Goal: Find specific page/section

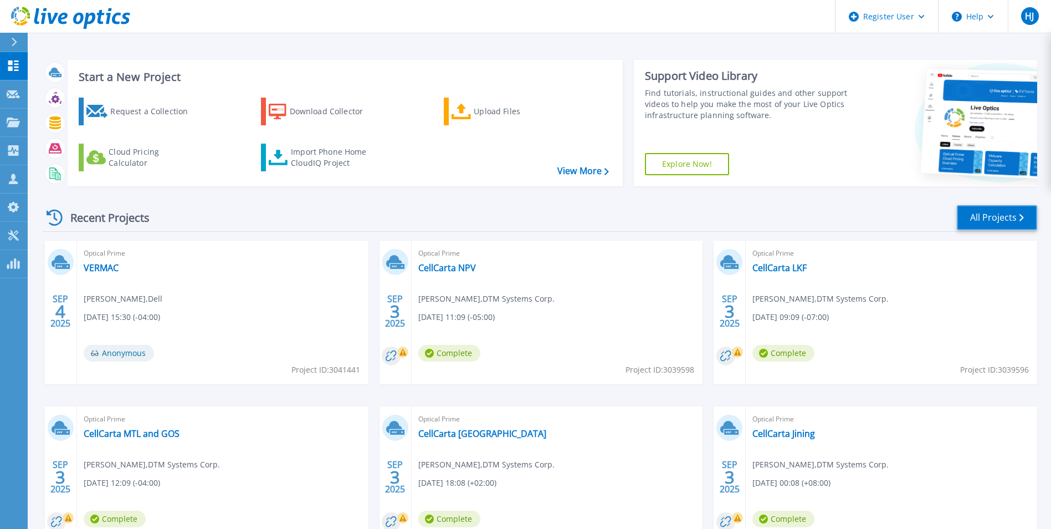
click at [1028, 212] on link "All Projects" at bounding box center [997, 217] width 80 height 25
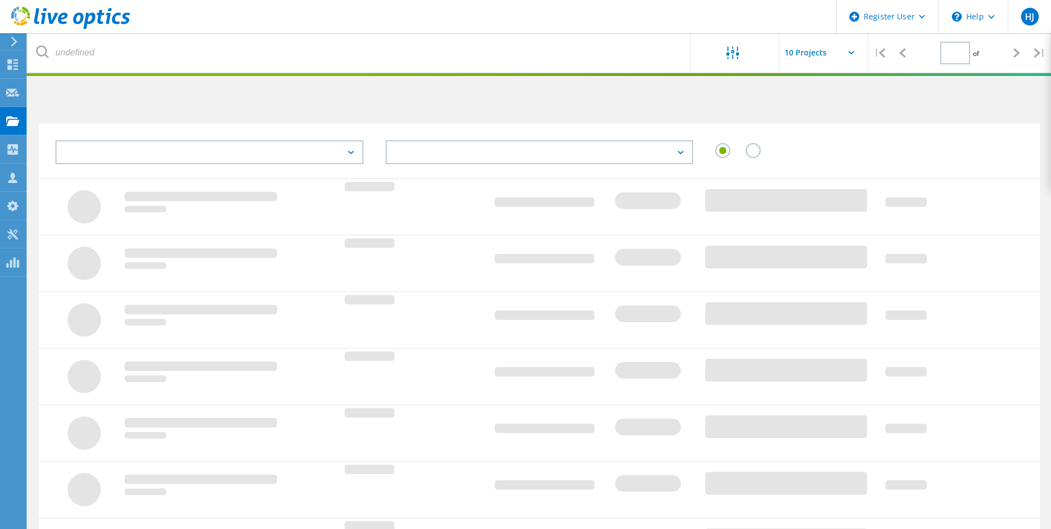
type input "1"
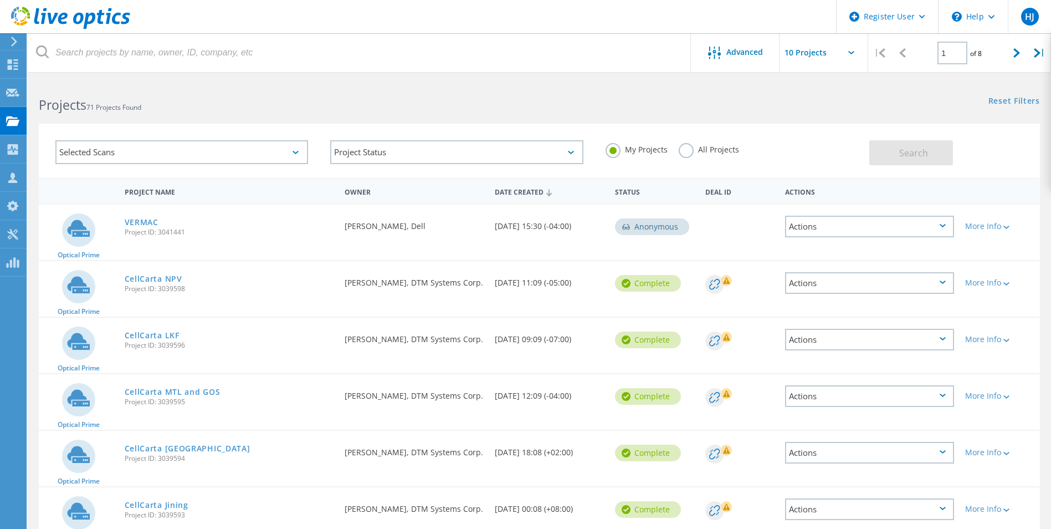
drag, startPoint x: 205, startPoint y: 72, endPoint x: 205, endPoint y: 63, distance: 8.9
click at [205, 70] on div "Advanced | 1 of 8 |" at bounding box center [539, 52] width 1023 height 39
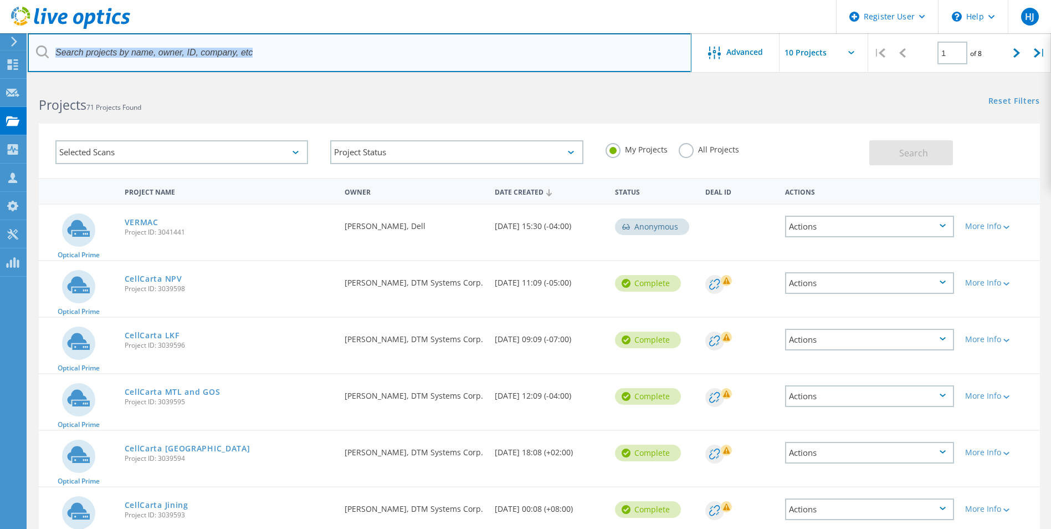
click at [205, 63] on input "text" at bounding box center [360, 52] width 664 height 39
paste input "[URL][DOMAIN_NAME]"
type input "[URL][DOMAIN_NAME]"
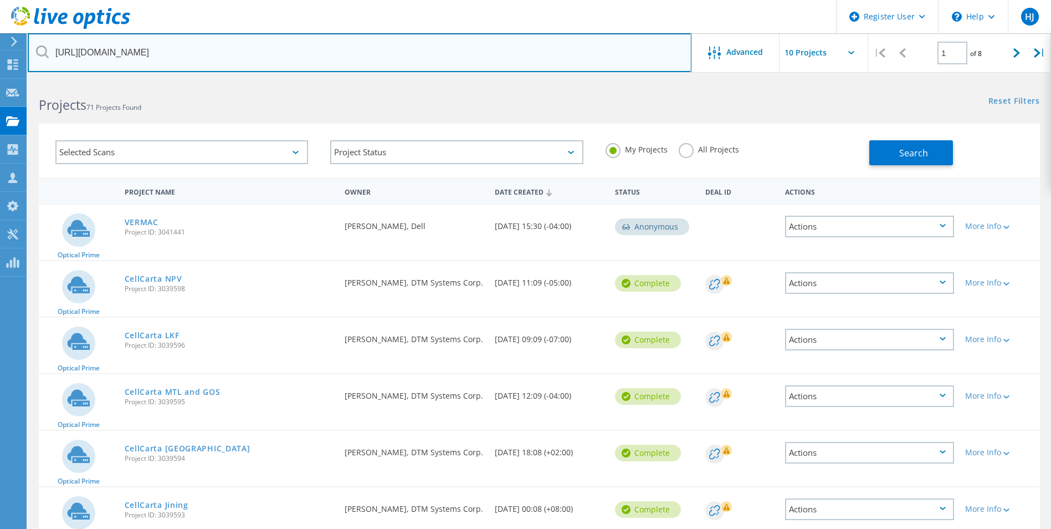
drag, startPoint x: 199, startPoint y: 46, endPoint x: 24, endPoint y: 26, distance: 176.2
click at [24, 80] on div "Register User \n Help Explore Helpful Articles Contact Support HJ Dell User [PE…" at bounding box center [525, 451] width 1051 height 742
paste input "2941654"
type input "2941654"
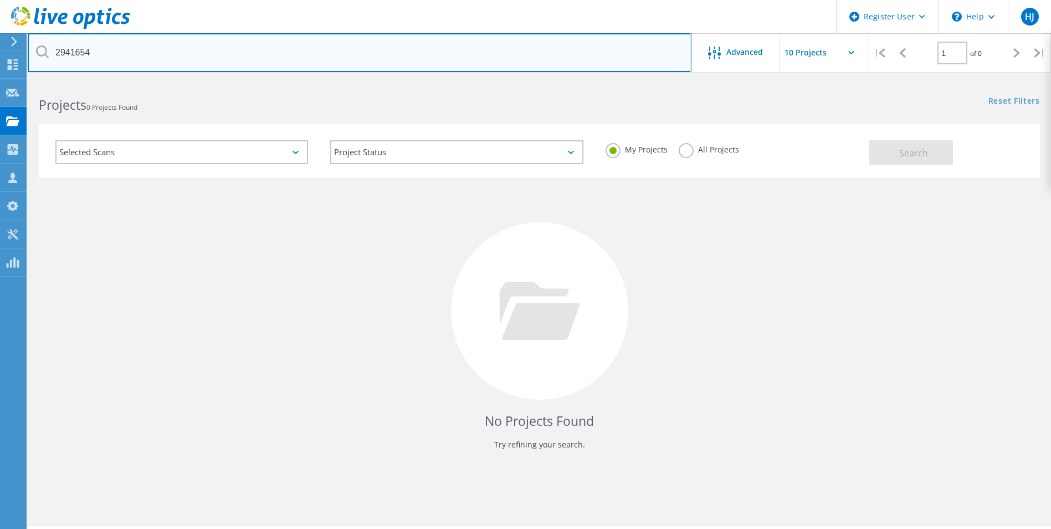
drag, startPoint x: 74, startPoint y: 47, endPoint x: 19, endPoint y: 47, distance: 54.8
click at [19, 80] on div "Register User \n Help Explore Helpful Articles Contact Support HJ Dell User [PE…" at bounding box center [525, 319] width 1051 height 479
click at [75, 55] on input "2941654" at bounding box center [360, 52] width 664 height 39
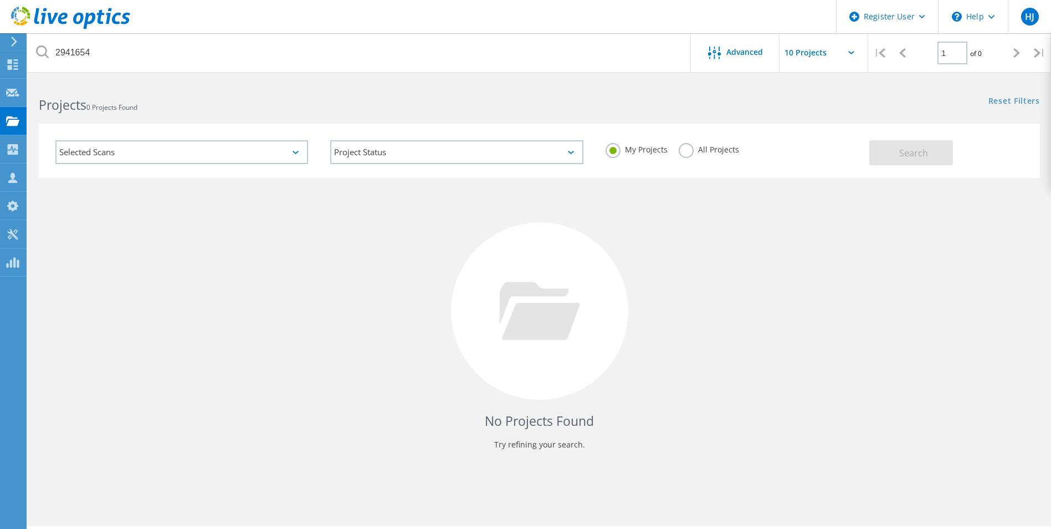
click at [693, 152] on label "All Projects" at bounding box center [709, 148] width 60 height 11
click at [0, 0] on input "All Projects" at bounding box center [0, 0] width 0 height 0
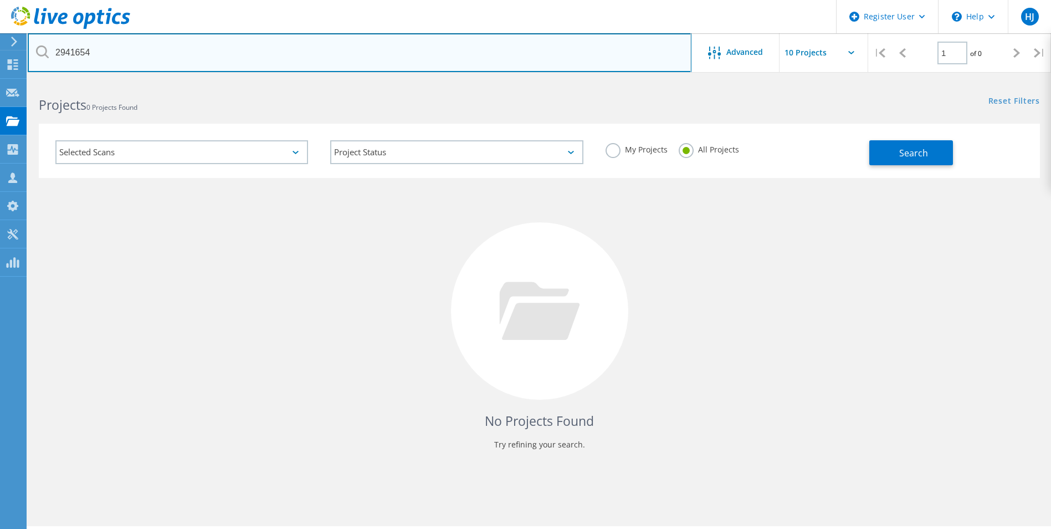
click at [106, 43] on input "2941654" at bounding box center [360, 52] width 664 height 39
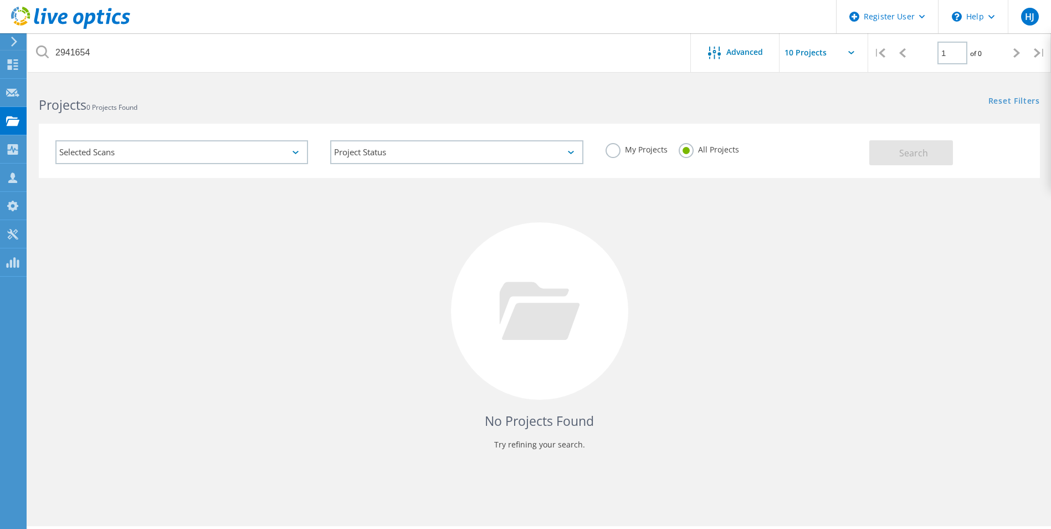
click at [787, 51] on input "text" at bounding box center [834, 52] width 111 height 39
click at [693, 105] on div "Projects 0 Projects Found Reset Filters Show Filters" at bounding box center [539, 94] width 1023 height 29
